Goal: Task Accomplishment & Management: Complete application form

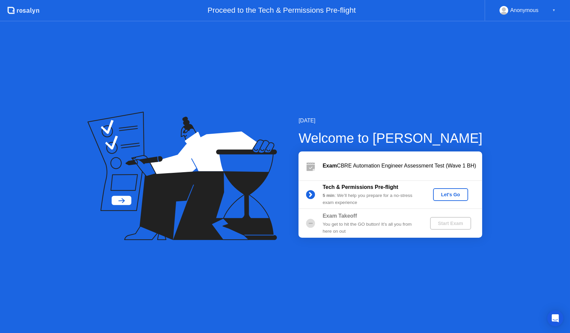
click at [450, 195] on div "Let's Go" at bounding box center [451, 194] width 30 height 5
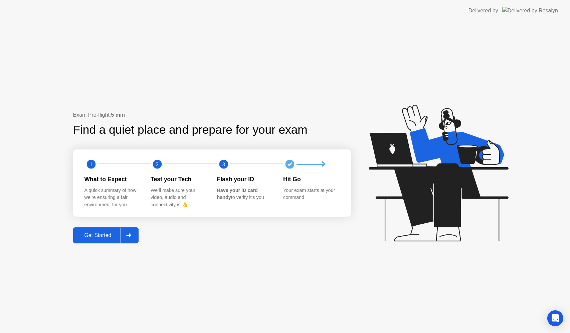
click at [106, 236] on div "Get Started" at bounding box center [98, 235] width 46 height 6
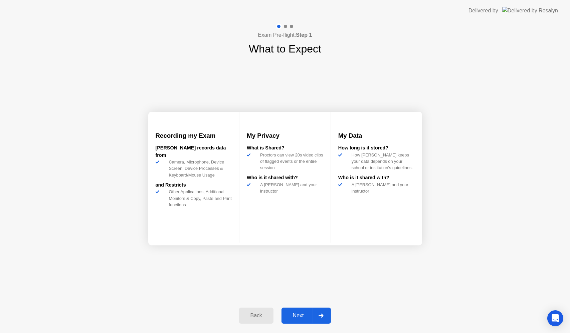
click at [298, 317] on div "Next" at bounding box center [298, 315] width 30 height 6
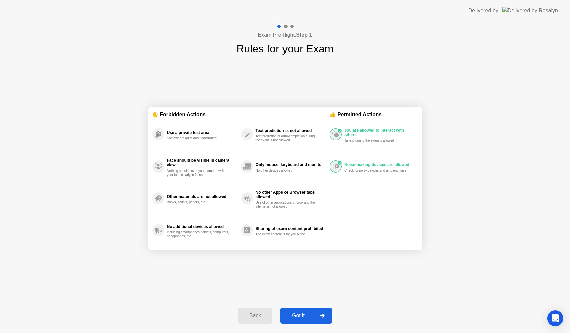
click at [298, 317] on div "Got it" at bounding box center [297, 315] width 31 height 6
select select "Available cameras"
select select "Available speakers"
select select "Available microphones"
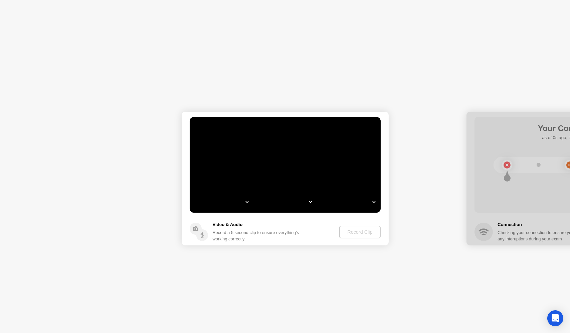
select select "**********"
select select "*******"
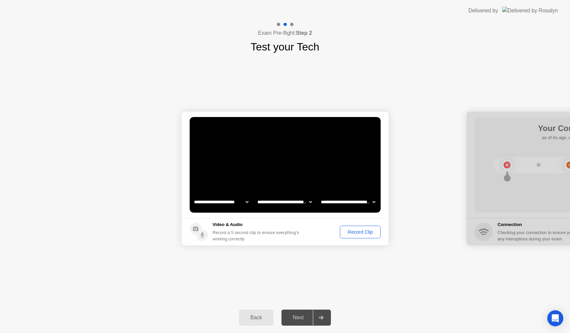
click at [366, 229] on div "Record Clip" at bounding box center [360, 231] width 36 height 5
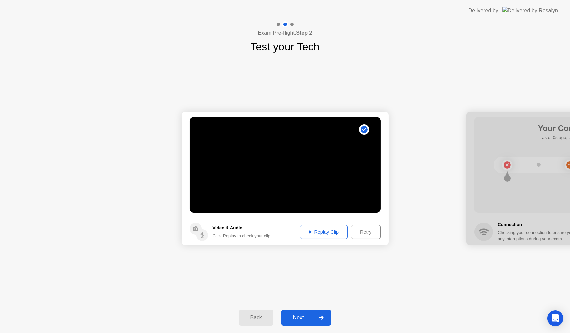
click at [323, 229] on div "Replay Clip" at bounding box center [323, 231] width 43 height 5
click at [302, 320] on div "Next" at bounding box center [298, 317] width 30 height 6
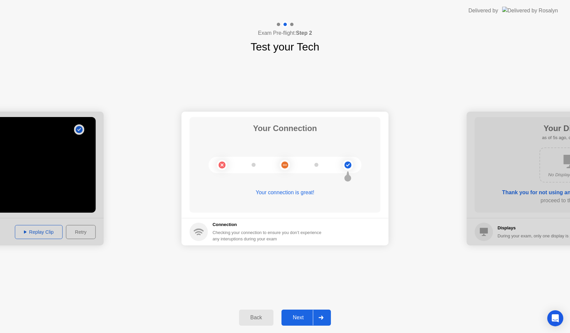
click at [302, 320] on div "Next" at bounding box center [298, 317] width 30 height 6
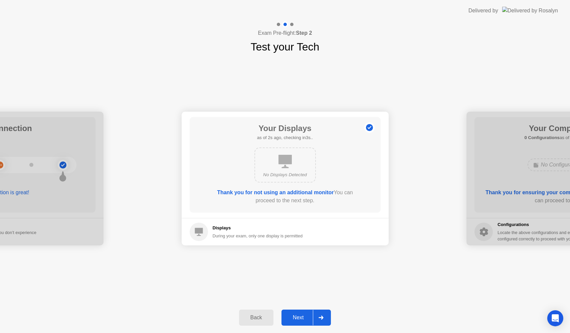
click at [302, 320] on div "Next" at bounding box center [298, 317] width 30 height 6
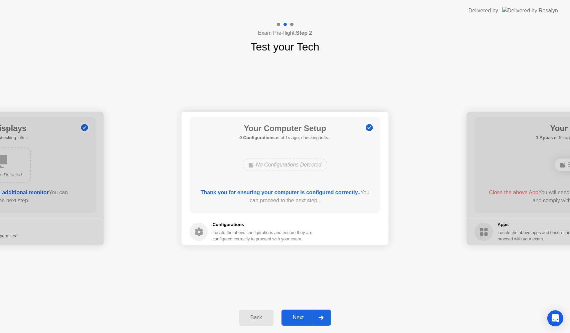
click at [302, 320] on div "Next" at bounding box center [298, 317] width 30 height 6
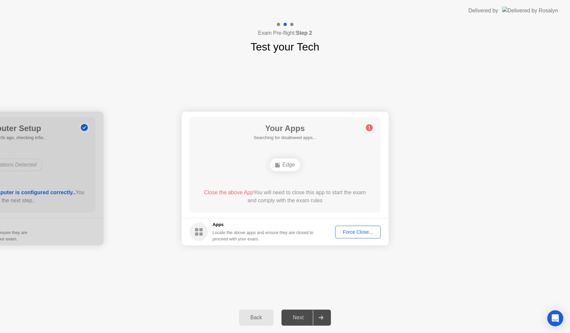
click at [366, 234] on div "Force Close..." at bounding box center [358, 231] width 41 height 5
click at [354, 231] on div "Force Close..." at bounding box center [358, 231] width 41 height 5
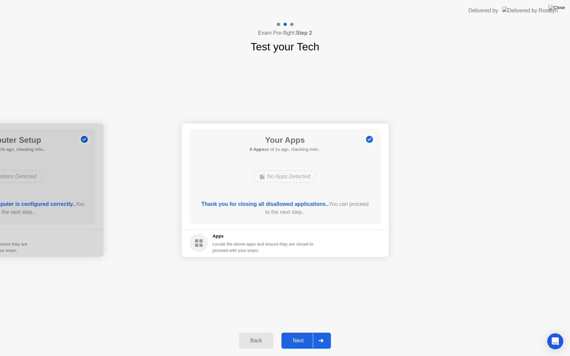
click at [292, 332] on button "Next" at bounding box center [306, 341] width 50 height 16
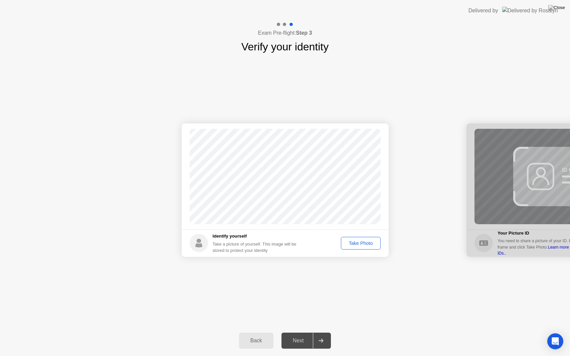
click at [357, 249] on button "Take Photo" at bounding box center [360, 243] width 39 height 13
click at [295, 332] on div "Next" at bounding box center [298, 341] width 30 height 6
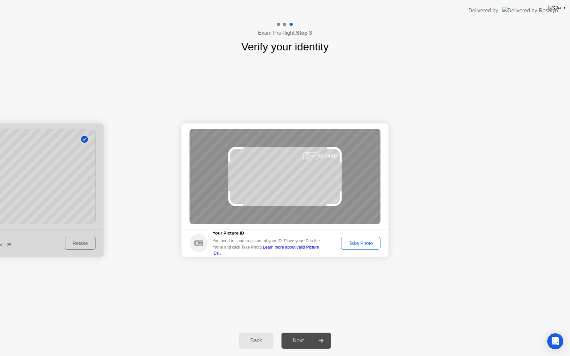
click at [358, 241] on div "Take Photo" at bounding box center [360, 243] width 35 height 5
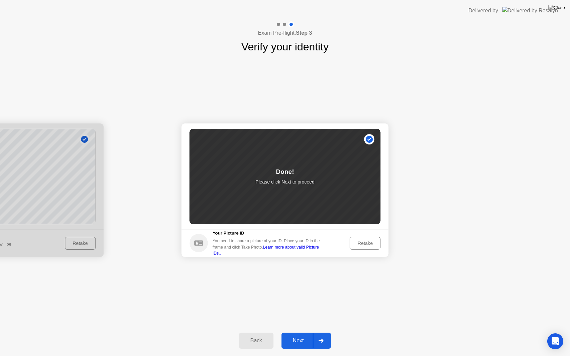
click at [301, 332] on div "Next" at bounding box center [298, 341] width 30 height 6
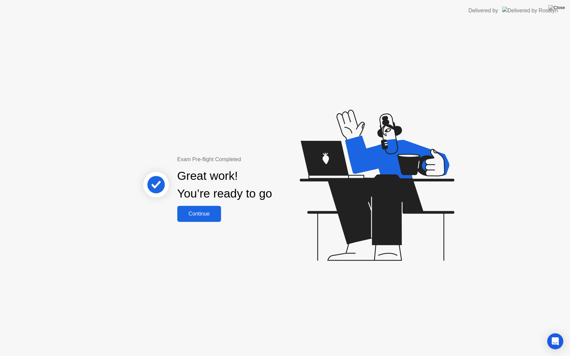
click at [206, 211] on div "Continue" at bounding box center [199, 214] width 40 height 6
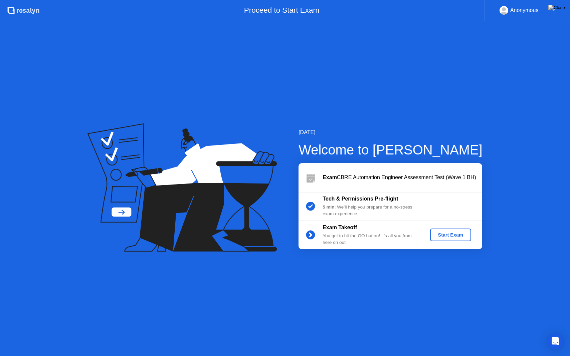
click at [453, 235] on div "Start Exam" at bounding box center [451, 234] width 36 height 5
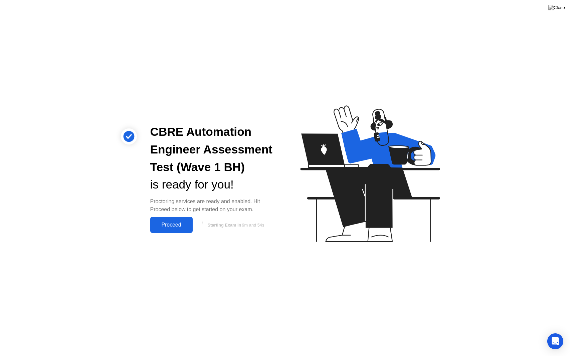
click at [182, 219] on button "Proceed" at bounding box center [171, 225] width 42 height 16
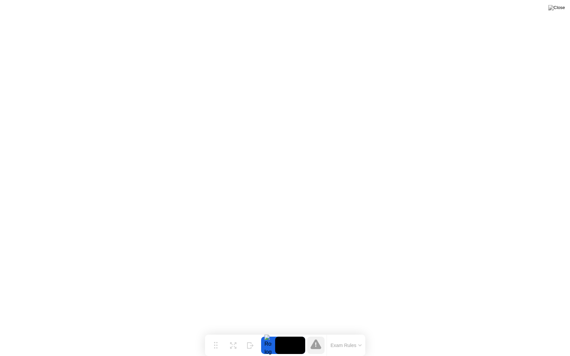
click at [354, 332] on button "Exam Rules" at bounding box center [346, 346] width 35 height 6
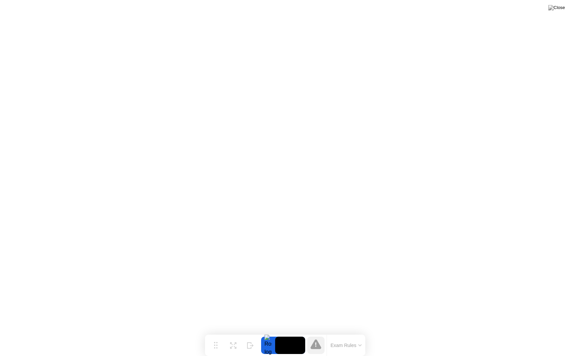
drag, startPoint x: 231, startPoint y: 348, endPoint x: 235, endPoint y: 340, distance: 9.4
click at [235, 332] on button "Expand" at bounding box center [232, 345] width 17 height 17
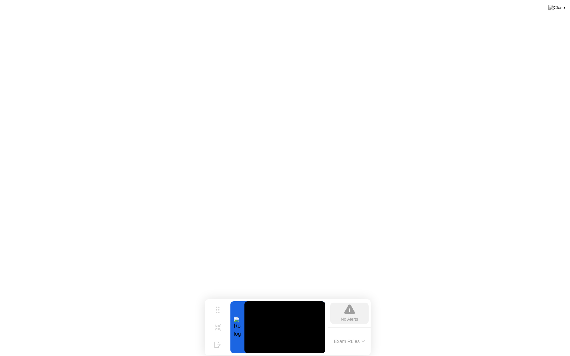
click at [235, 332] on div at bounding box center [237, 328] width 14 height 52
click at [219, 328] on button "Shrink" at bounding box center [217, 327] width 17 height 17
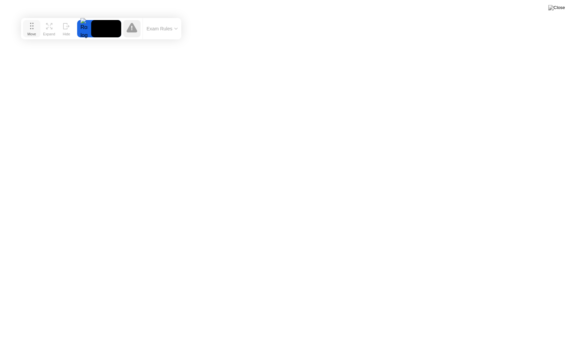
drag, startPoint x: 217, startPoint y: 344, endPoint x: 33, endPoint y: 27, distance: 366.4
click at [33, 27] on button "Move" at bounding box center [31, 28] width 17 height 17
click at [560, 10] on img at bounding box center [556, 7] width 17 height 5
